Goal: Check status: Check status

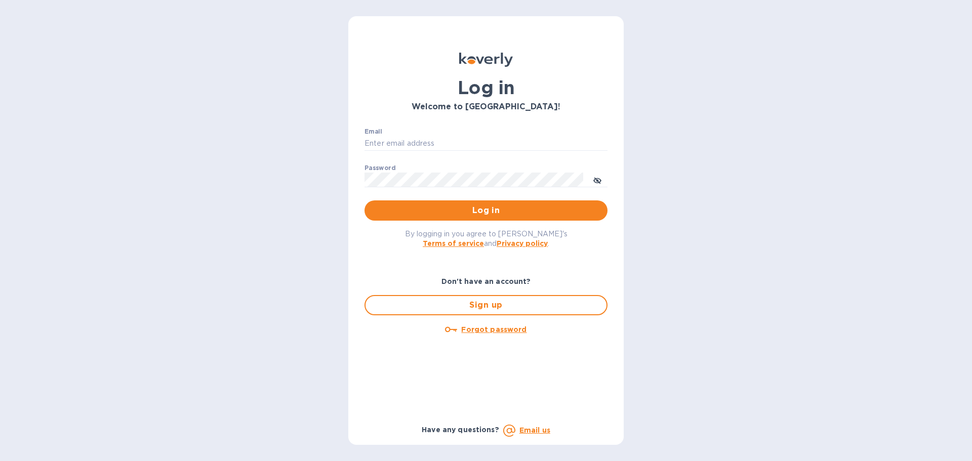
type input "[EMAIL_ADDRESS][DOMAIN_NAME]"
click at [427, 200] on p "​" at bounding box center [486, 195] width 243 height 12
click at [426, 207] on span "Log in" at bounding box center [486, 211] width 227 height 12
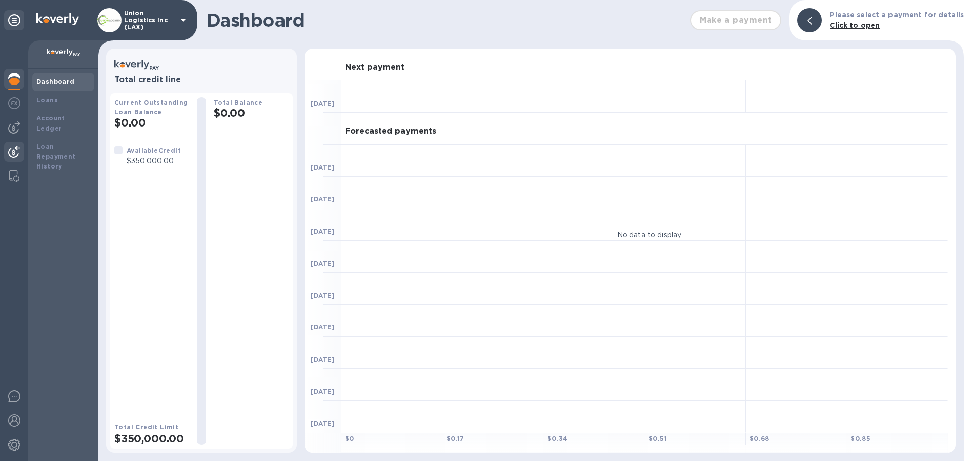
click at [20, 152] on div at bounding box center [14, 153] width 20 height 22
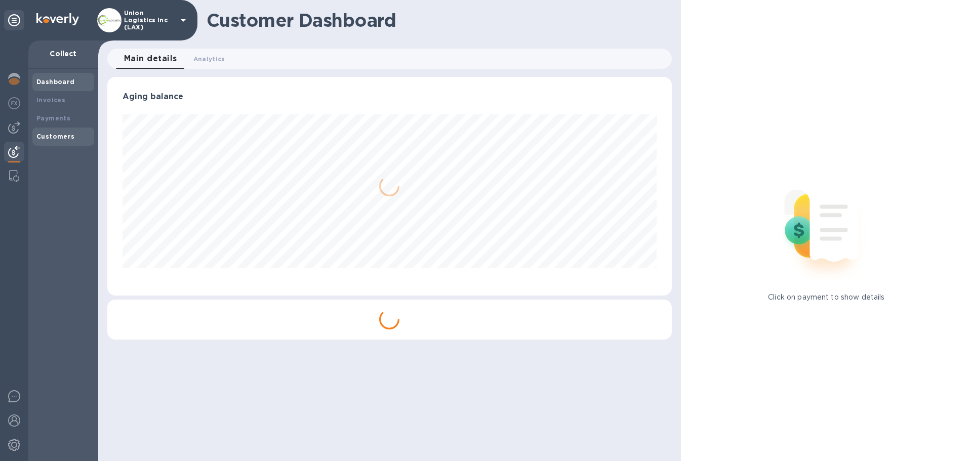
scroll to position [219, 564]
click at [69, 123] on div "Payments" at bounding box center [63, 118] width 54 height 10
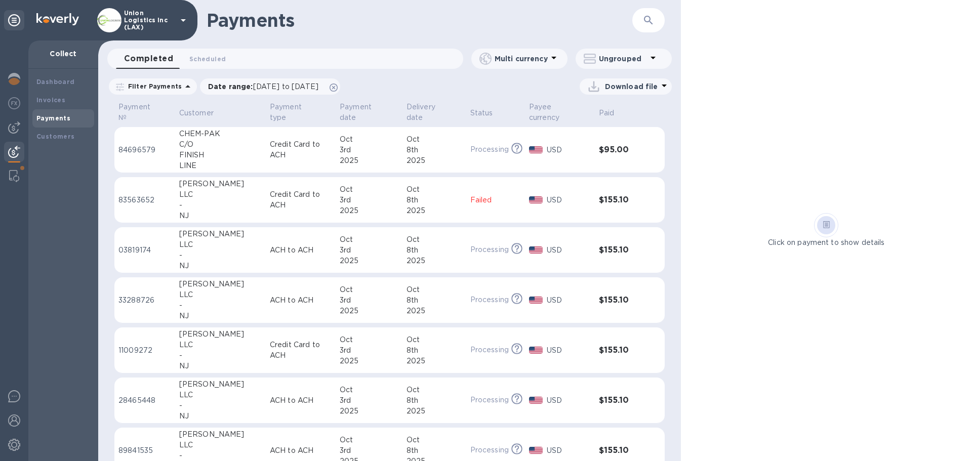
click at [422, 298] on div "8th" at bounding box center [435, 300] width 56 height 11
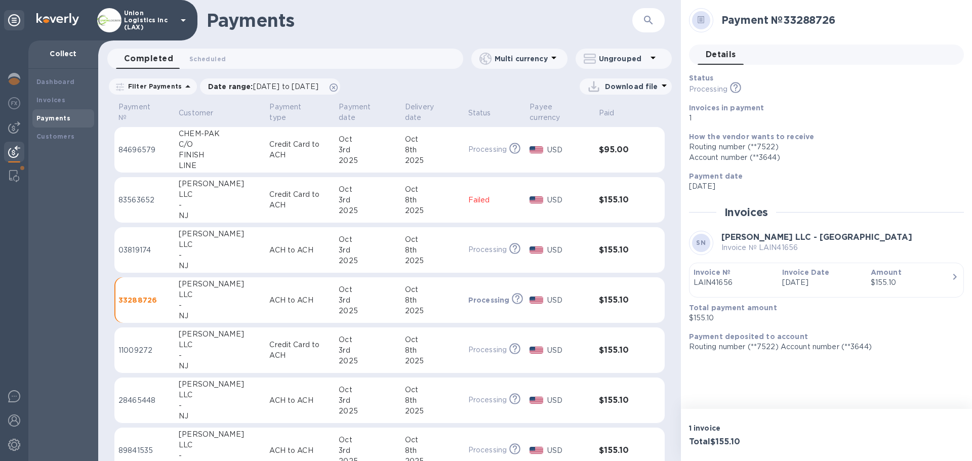
click at [419, 248] on div "8th" at bounding box center [432, 250] width 55 height 11
click at [415, 209] on div "2025" at bounding box center [432, 211] width 55 height 11
click at [407, 342] on div "Oct" at bounding box center [435, 340] width 56 height 11
click at [401, 403] on td "Oct 8th 2025" at bounding box center [432, 401] width 63 height 46
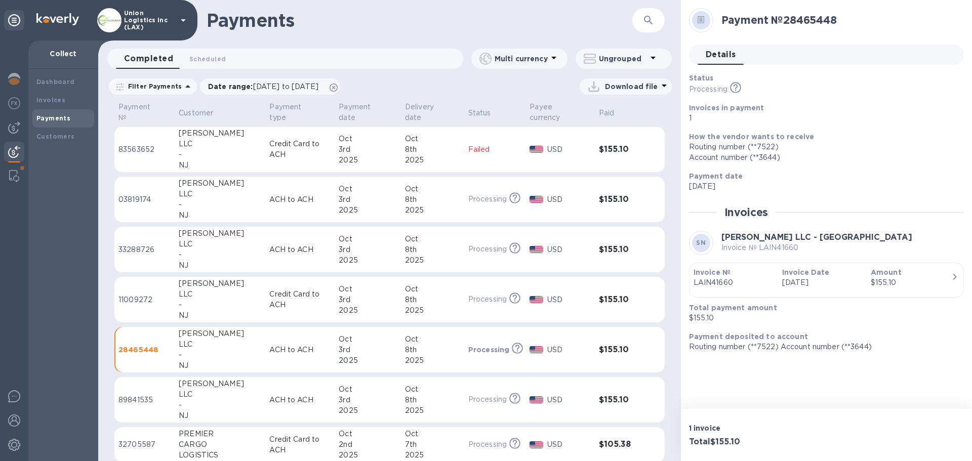
click at [405, 391] on div "Oct" at bounding box center [432, 389] width 55 height 11
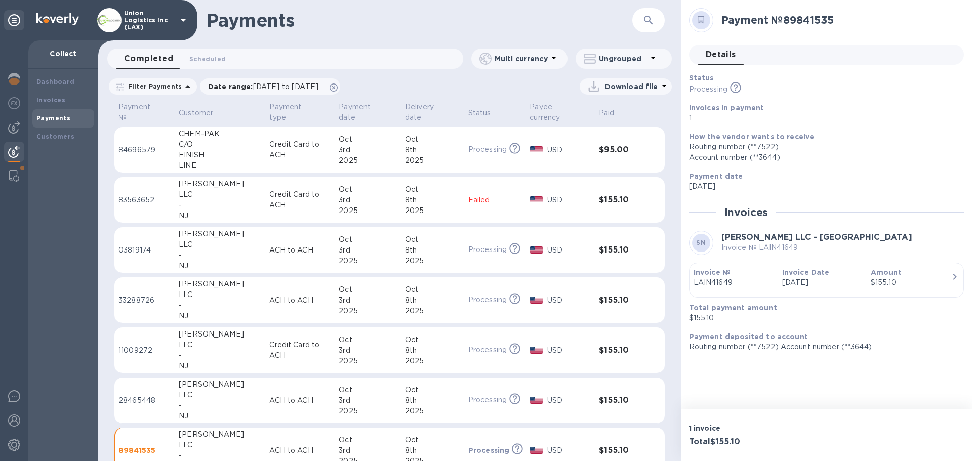
click at [419, 162] on div "2025" at bounding box center [432, 160] width 55 height 11
click at [15, 420] on img at bounding box center [14, 421] width 12 height 12
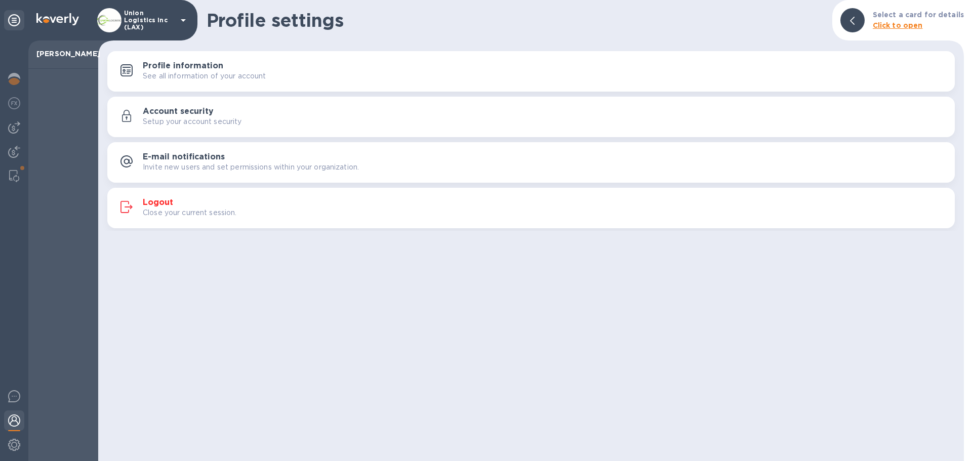
click at [206, 211] on p "Close your current session." at bounding box center [190, 213] width 94 height 11
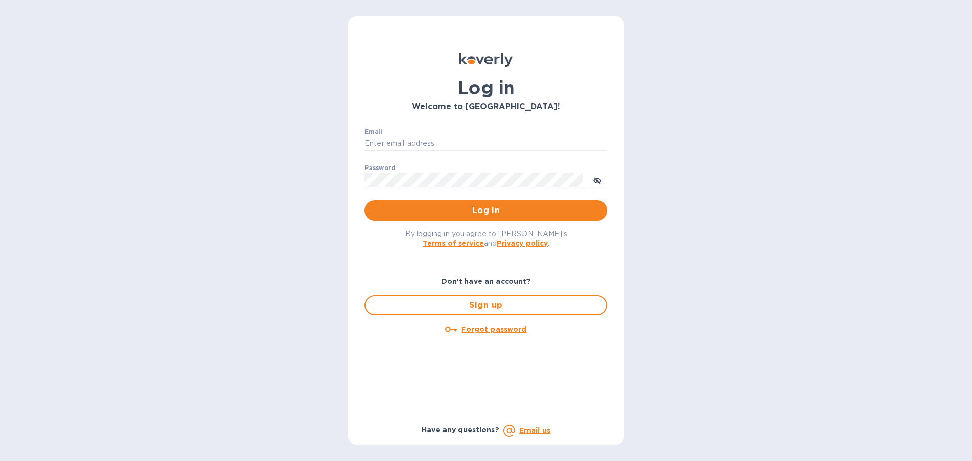
type input "[EMAIL_ADDRESS][DOMAIN_NAME]"
